Goal: Check status: Check status

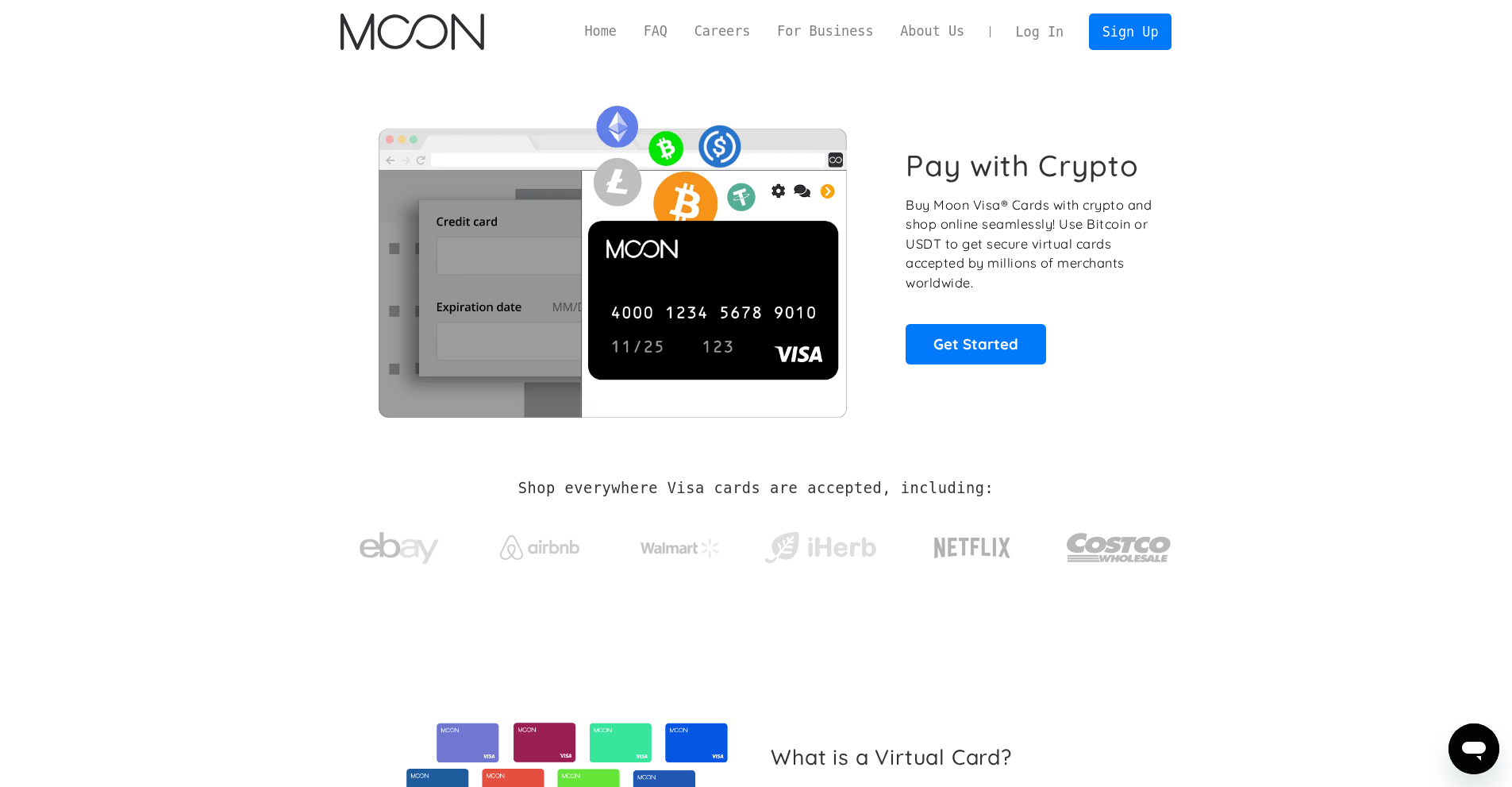
click at [1042, 26] on link "Log In" at bounding box center [1040, 32] width 75 height 35
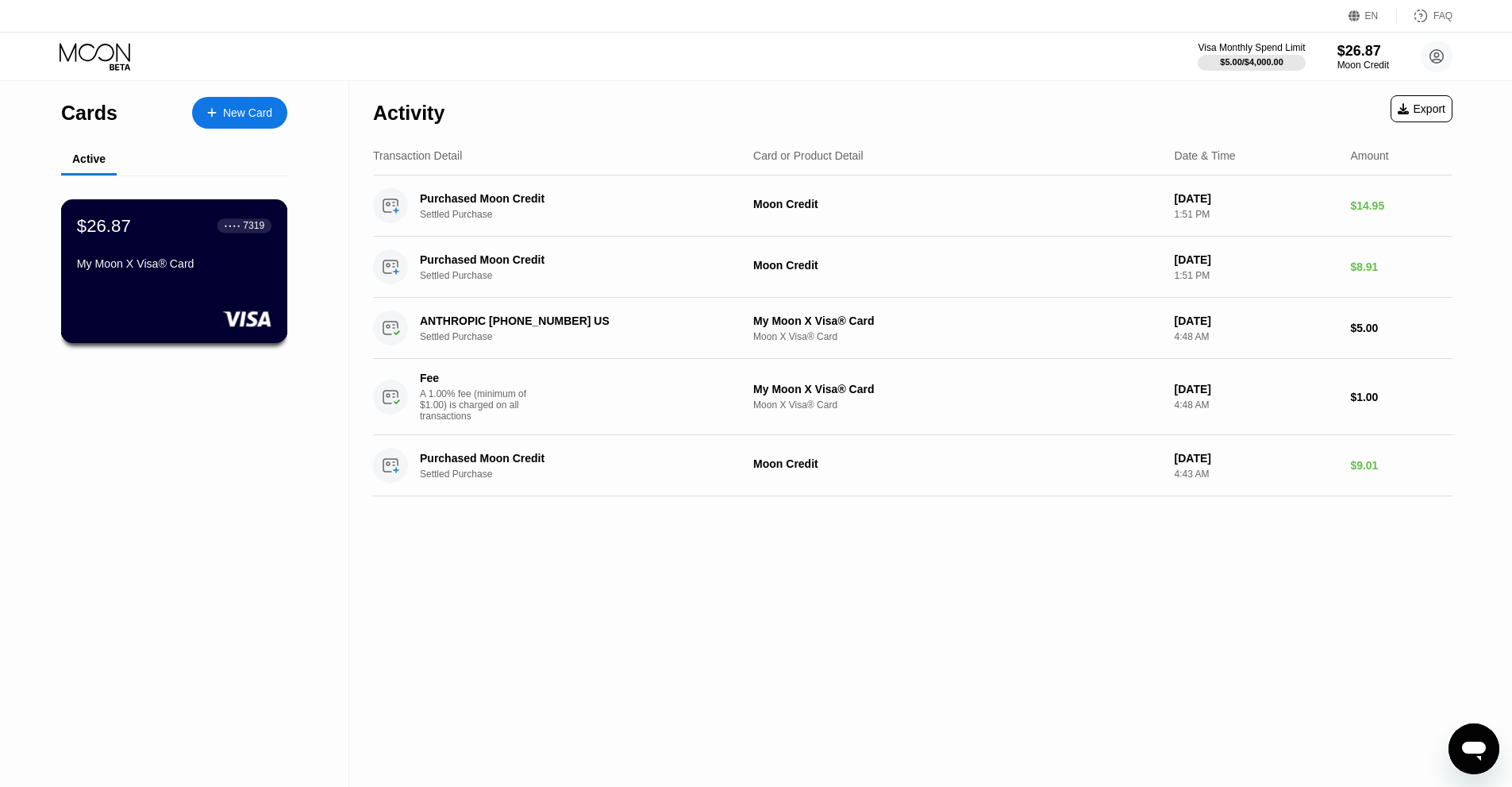
click at [130, 269] on div "My Moon X Visa® Card" at bounding box center [173, 263] width 195 height 12
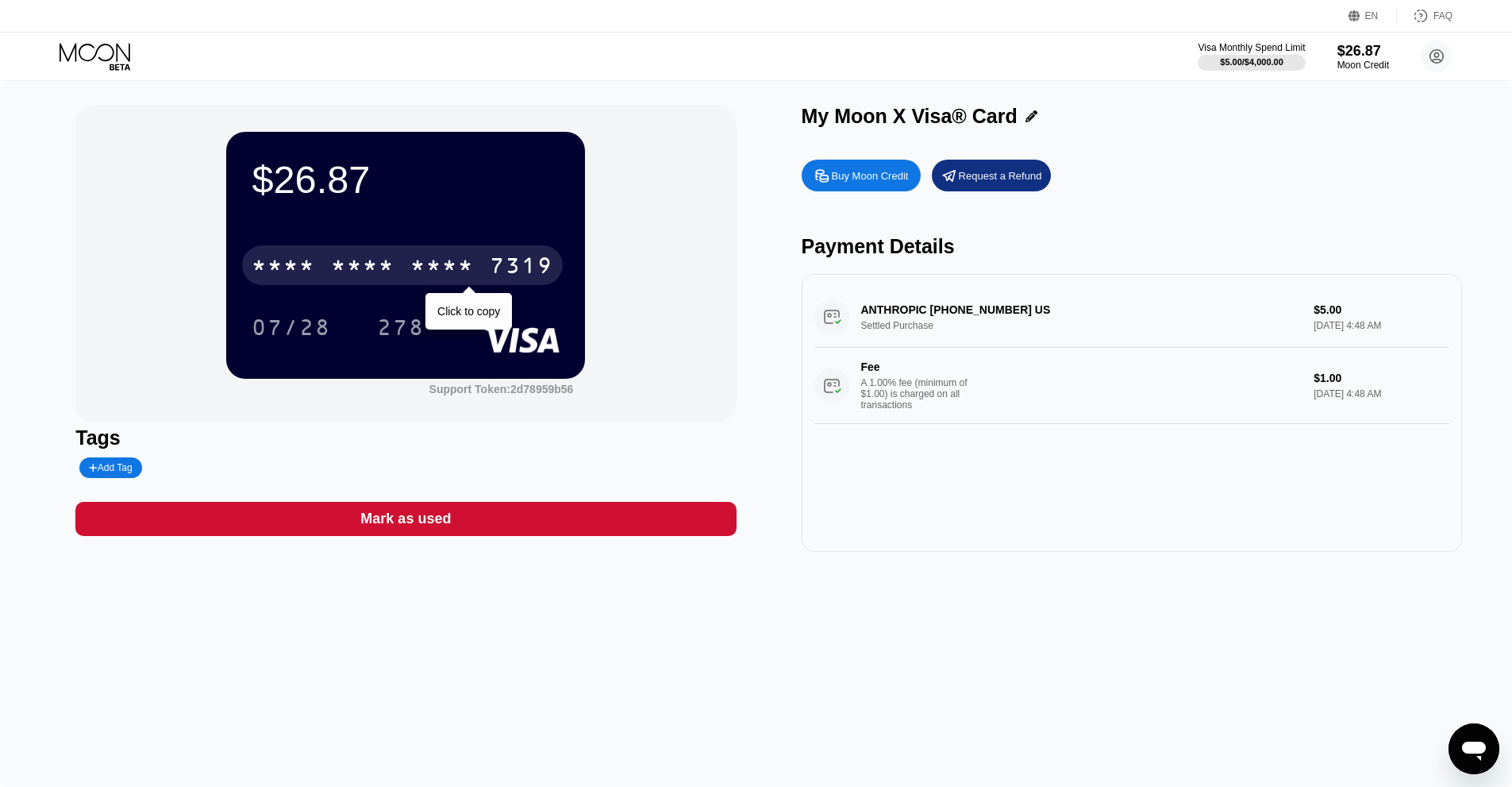
click at [507, 272] on div "7319" at bounding box center [521, 267] width 63 height 26
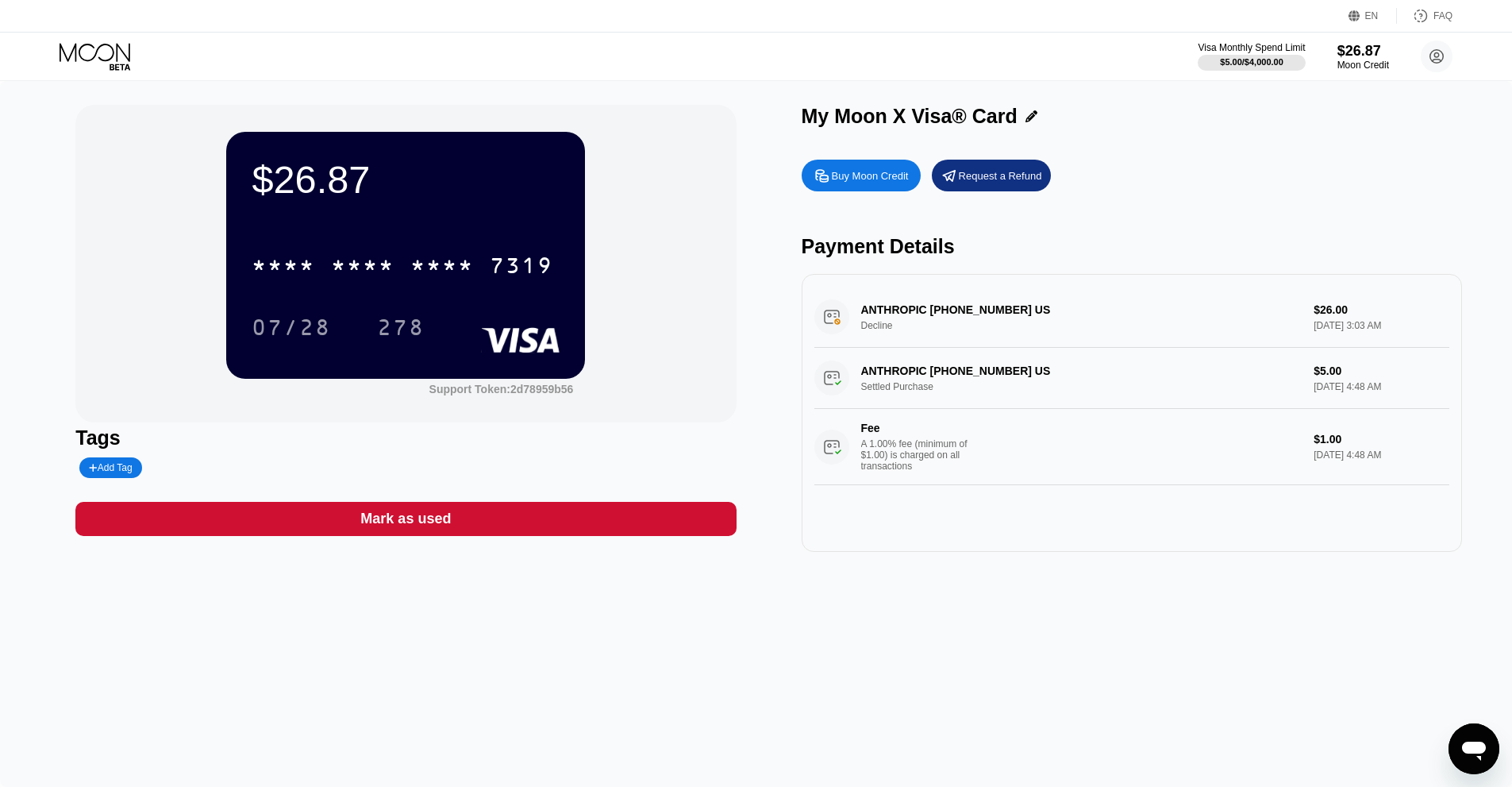
click at [1060, 333] on div "ANTHROPIC +14152360599 US Decline $26.00 Aug 20, 2025 3:03 AM" at bounding box center [1132, 317] width 635 height 61
click at [879, 313] on div "ANTHROPIC +14152360599 US Decline $26.00 Aug 20, 2025 3:03 AM" at bounding box center [1132, 317] width 635 height 61
